Goal: Task Accomplishment & Management: Use online tool/utility

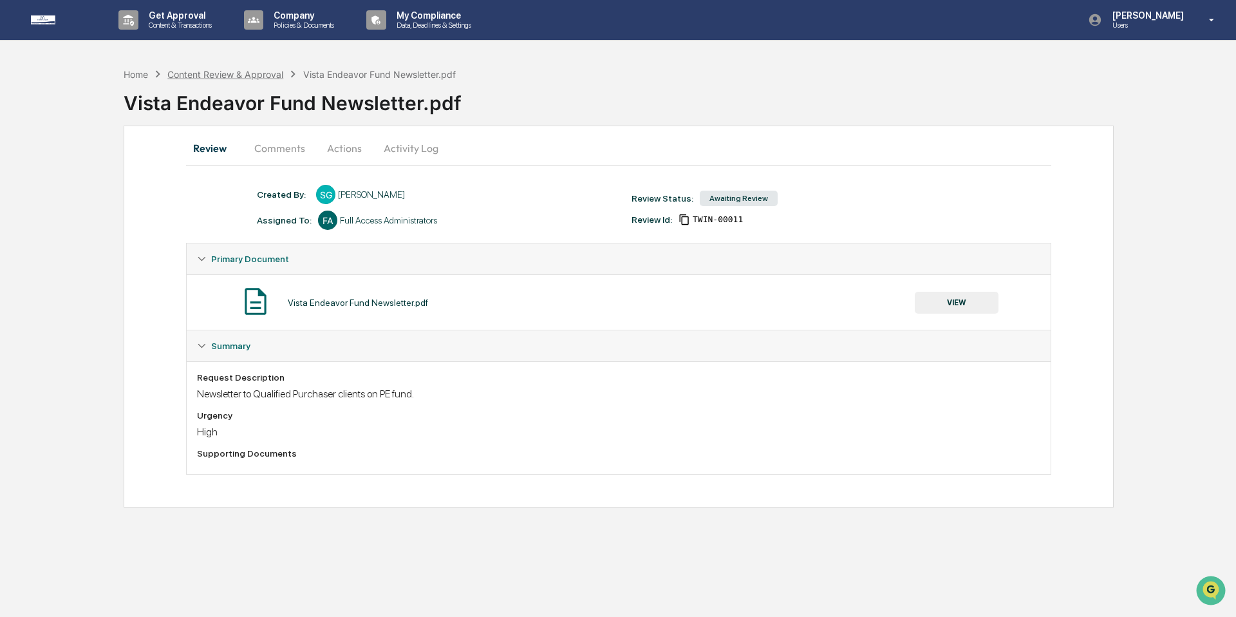
click at [232, 75] on div "Content Review & Approval" at bounding box center [225, 74] width 116 height 11
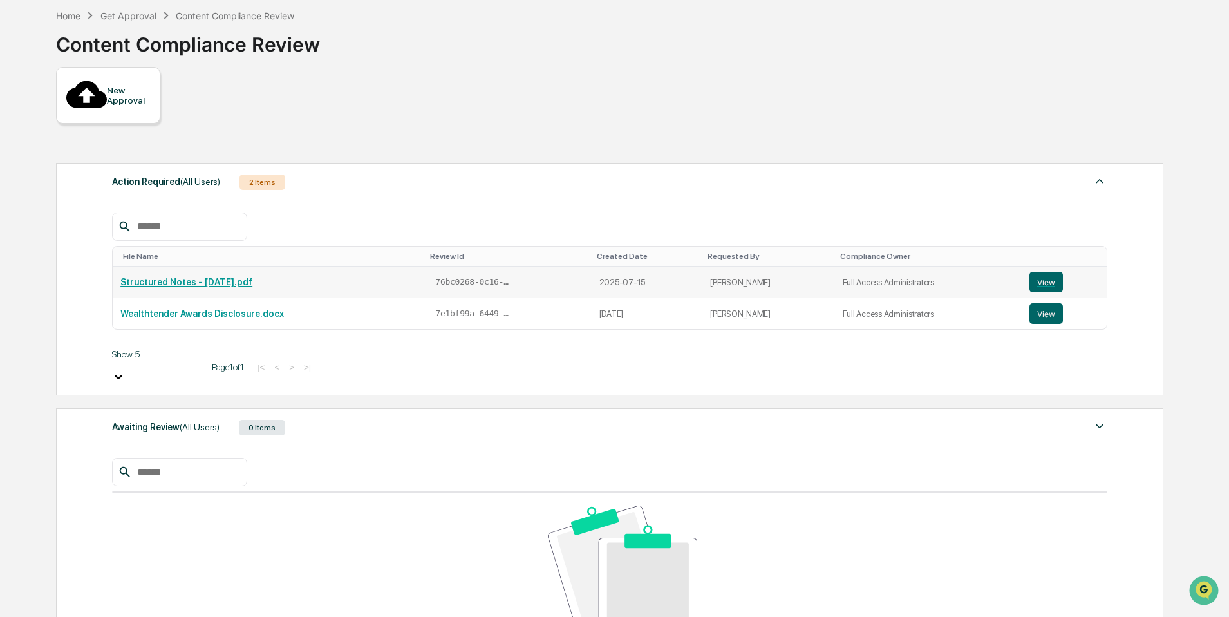
scroll to position [86, 0]
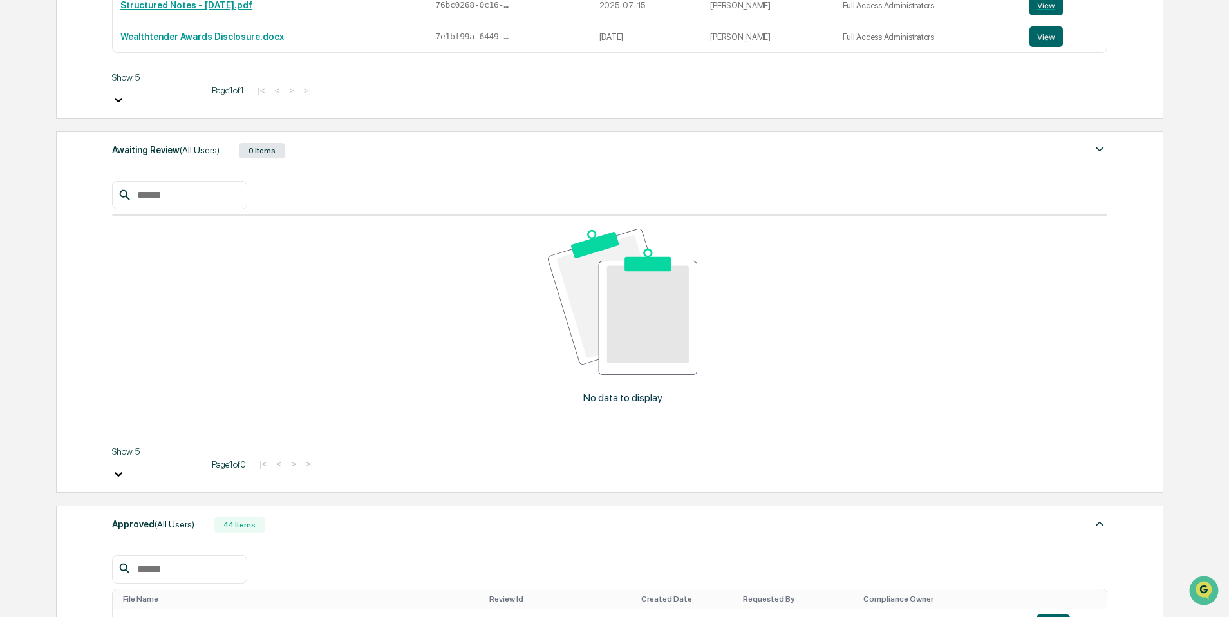
scroll to position [338, 0]
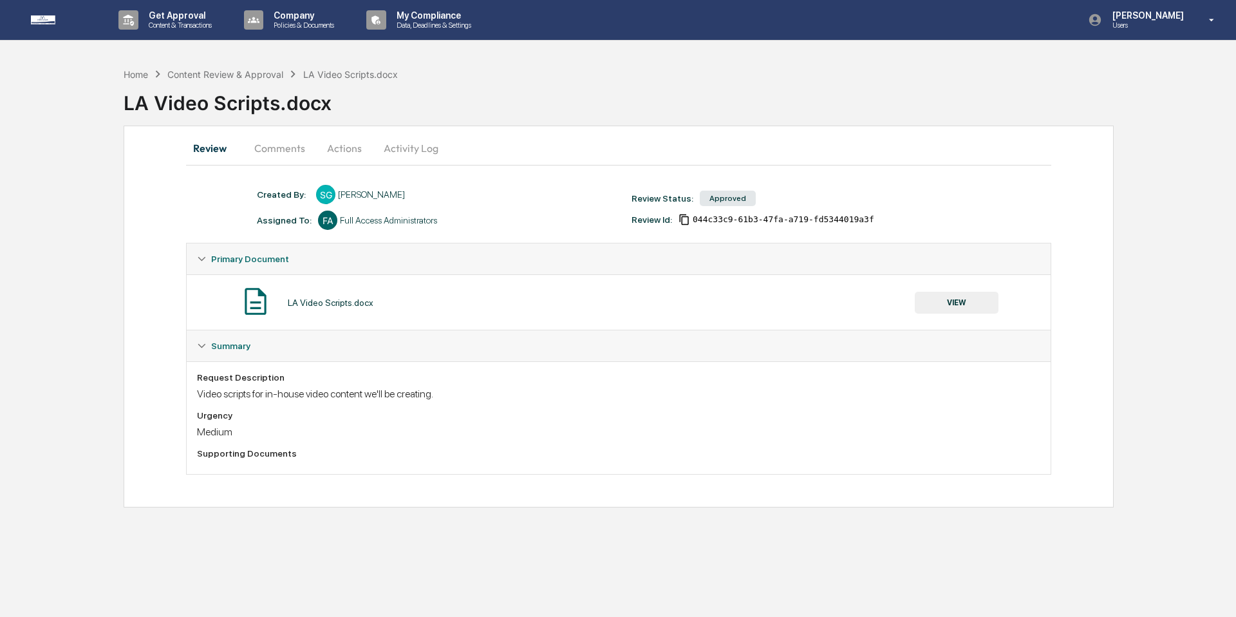
click at [951, 304] on button "VIEW" at bounding box center [957, 303] width 84 height 22
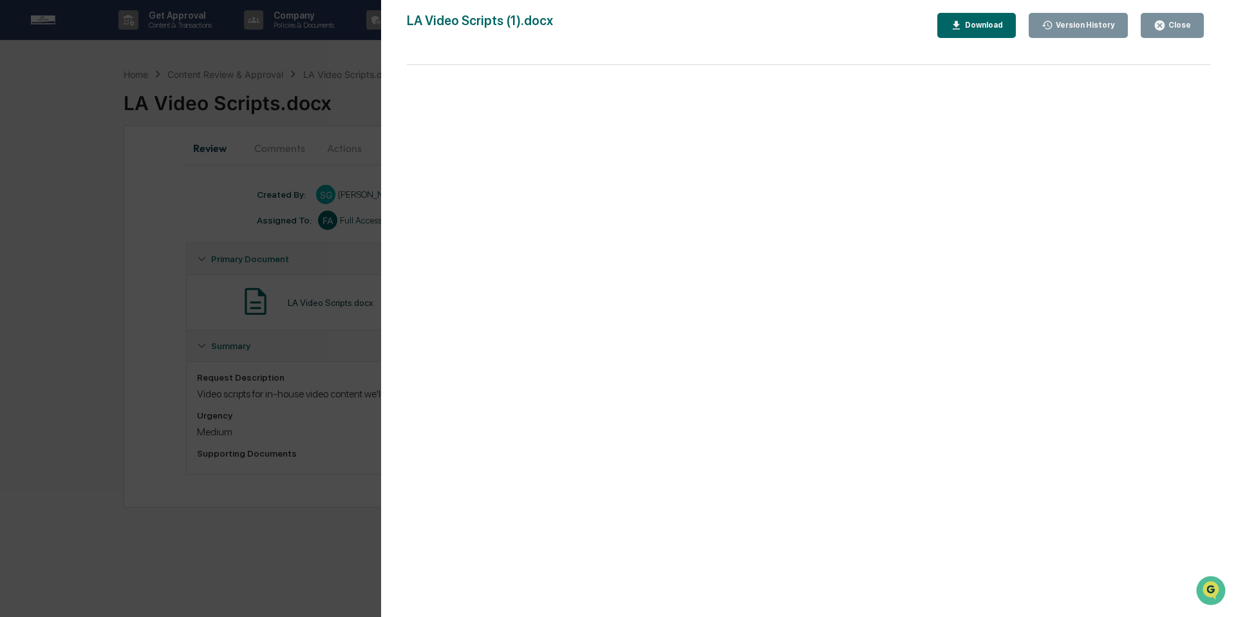
click at [1159, 29] on icon "button" at bounding box center [1160, 26] width 10 height 10
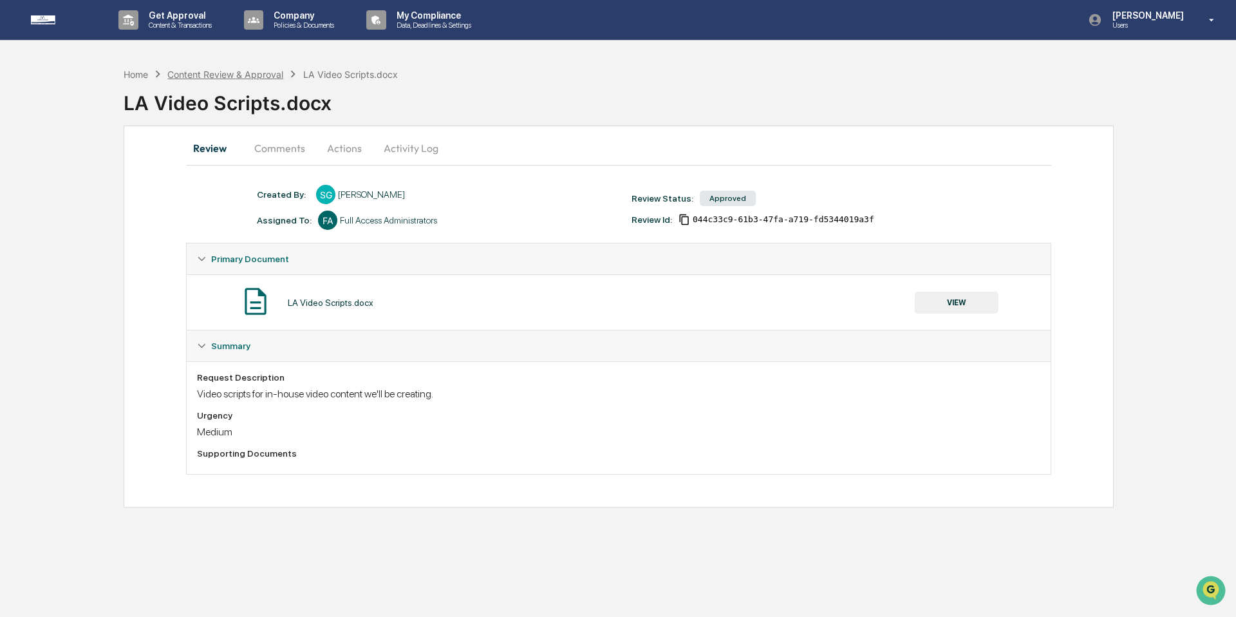
click at [274, 74] on div "Content Review & Approval" at bounding box center [225, 74] width 116 height 11
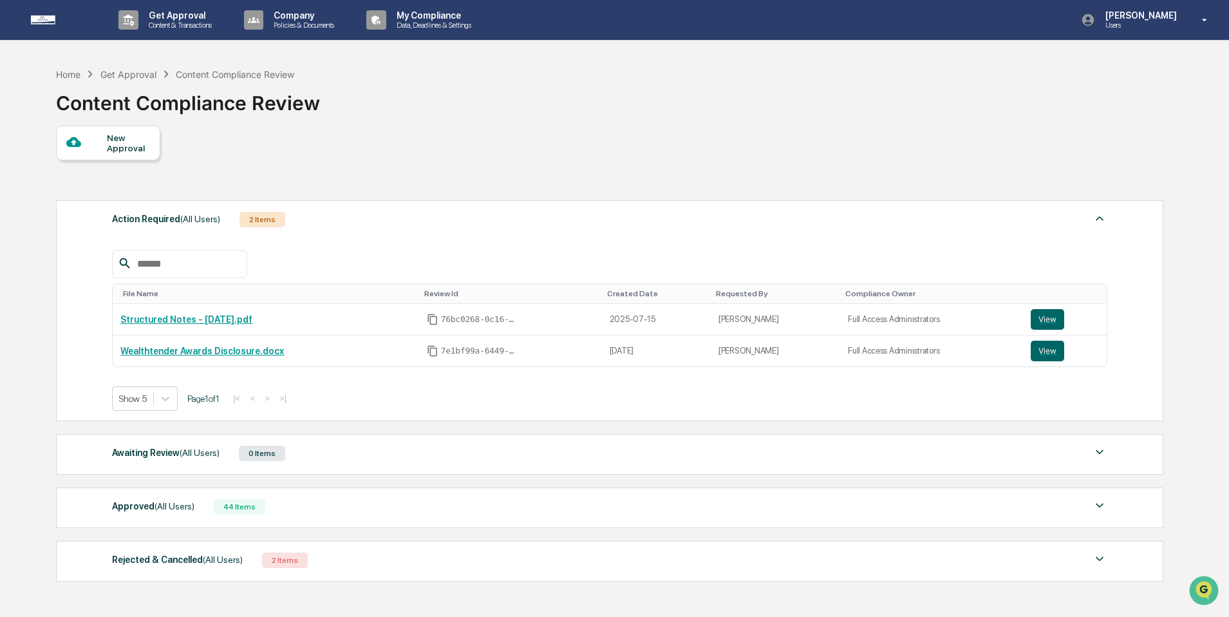
click at [253, 510] on div "44 Items" at bounding box center [239, 506] width 51 height 15
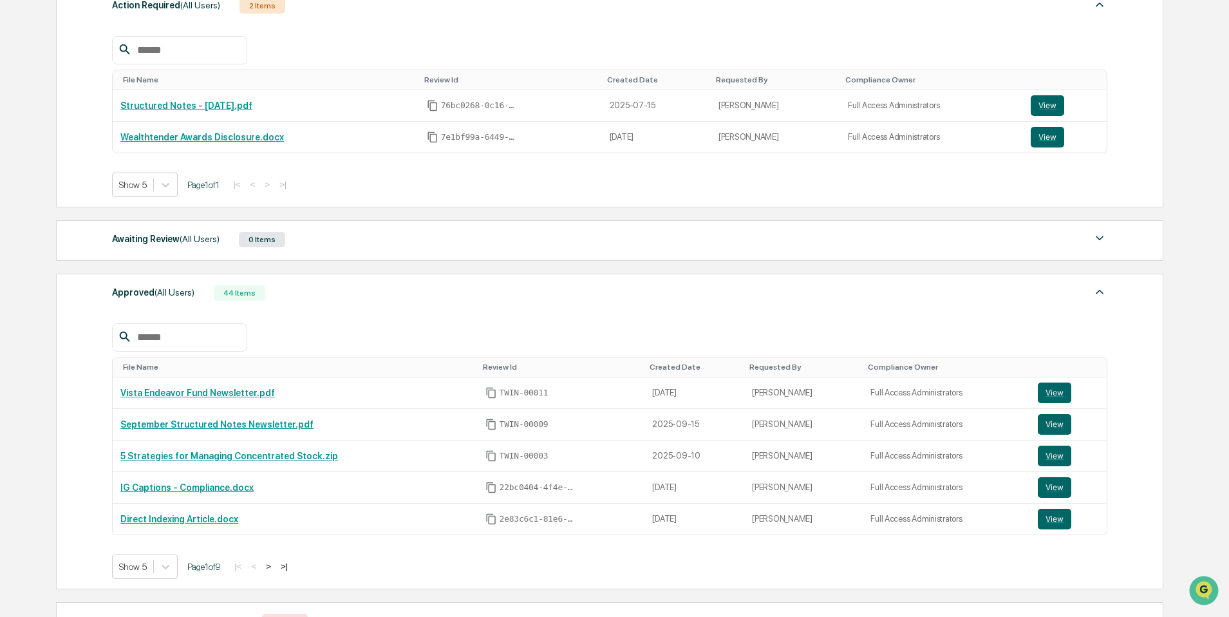
scroll to position [262, 0]
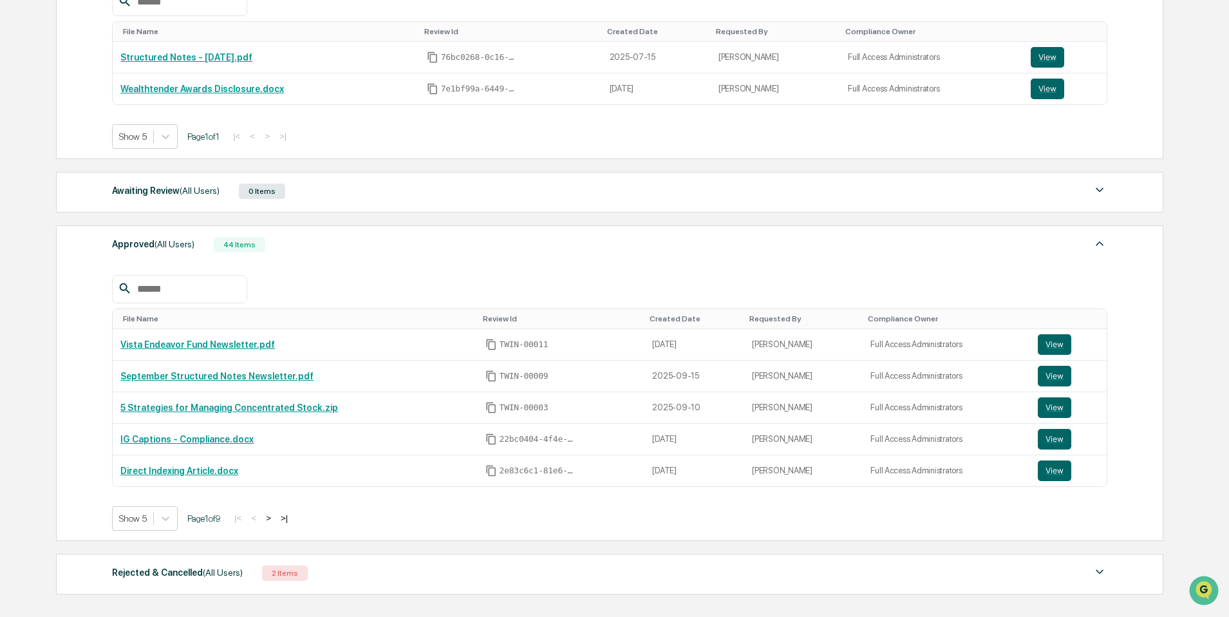
click at [275, 523] on button ">" at bounding box center [268, 517] width 13 height 11
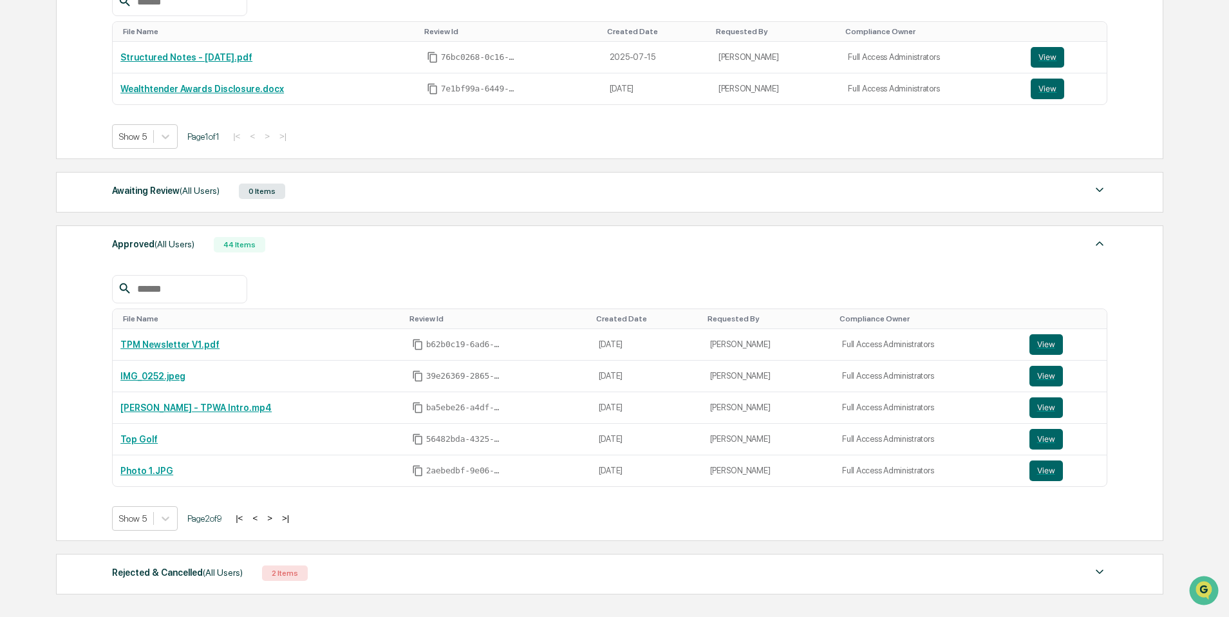
click at [276, 523] on button ">" at bounding box center [269, 517] width 13 height 11
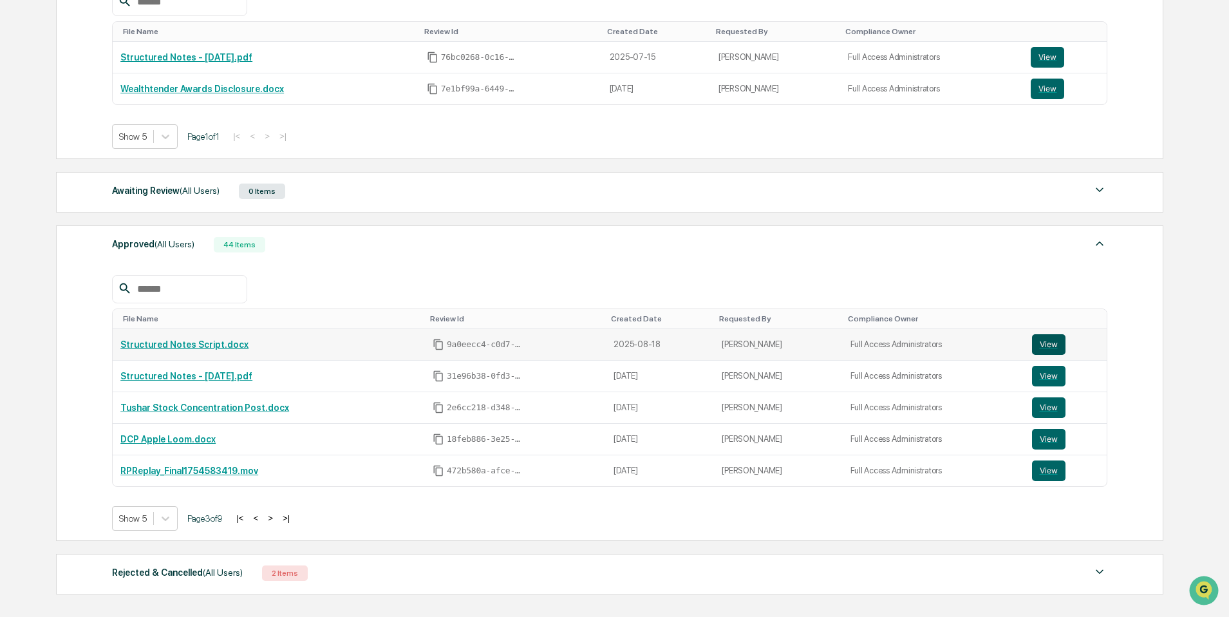
click at [1052, 349] on button "View" at bounding box center [1048, 344] width 33 height 21
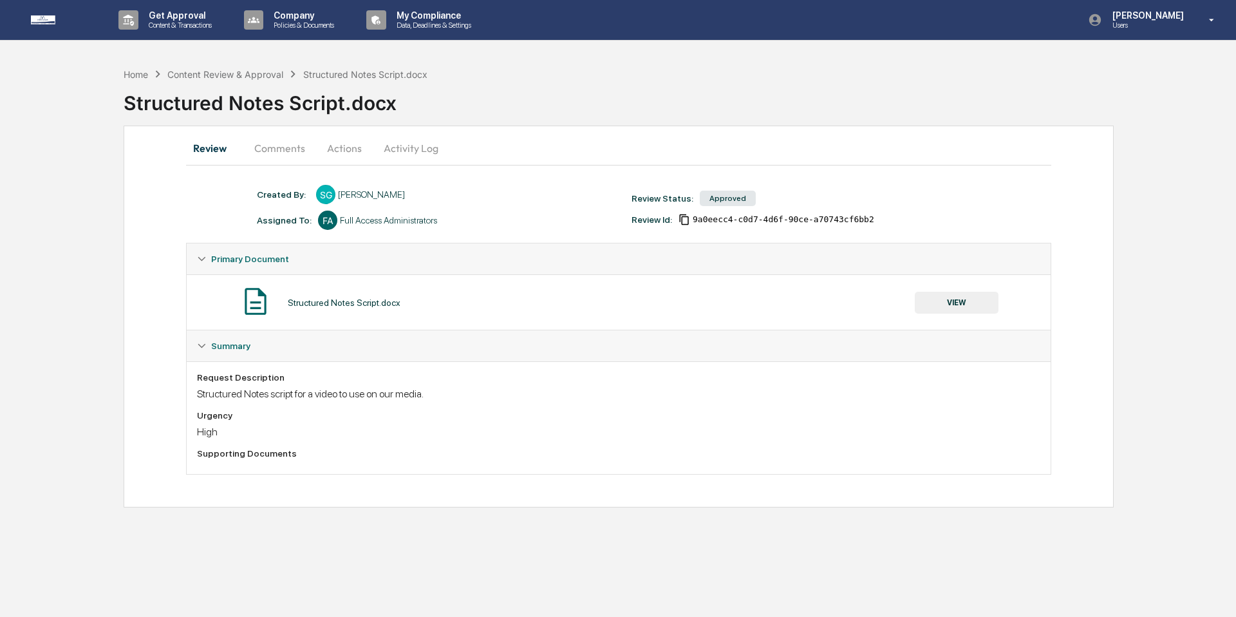
click at [947, 316] on div "Structured Notes Script.docx VIEW" at bounding box center [618, 302] width 843 height 34
click at [943, 304] on button "VIEW" at bounding box center [957, 303] width 84 height 22
